Goal: Transaction & Acquisition: Purchase product/service

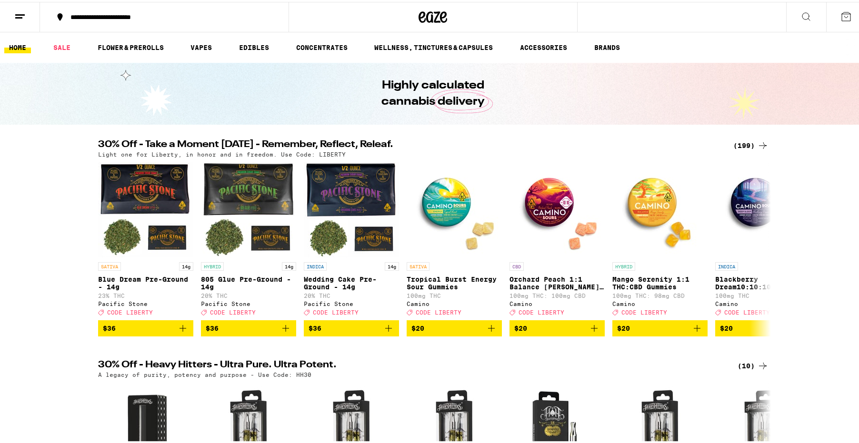
drag, startPoint x: 660, startPoint y: 136, endPoint x: 743, endPoint y: 90, distance: 95.7
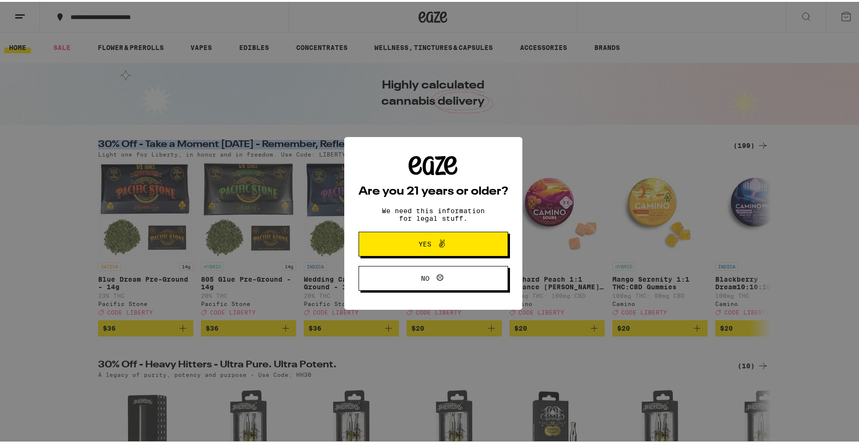
click at [477, 241] on button "Yes" at bounding box center [434, 242] width 150 height 25
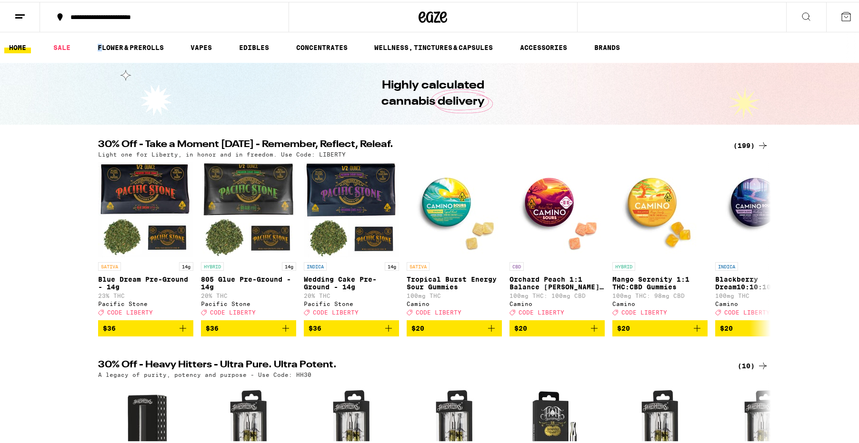
click at [95, 41] on ul "HOME SALE FLOWER & PREROLLS VAPES EDIBLES CONCENTRATES WELLNESS, TINCTURES & CA…" at bounding box center [433, 45] width 866 height 30
